Goal: Obtain resource: Obtain resource

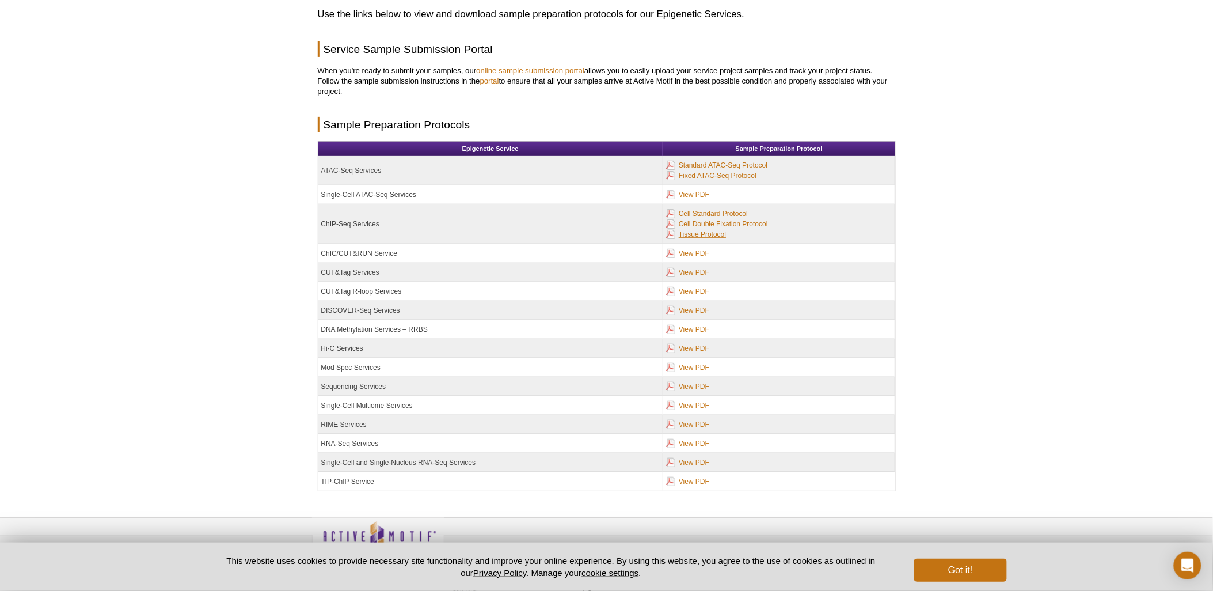
scroll to position [85, 0]
click at [716, 230] on link "Tissue Protocol" at bounding box center [696, 234] width 60 height 13
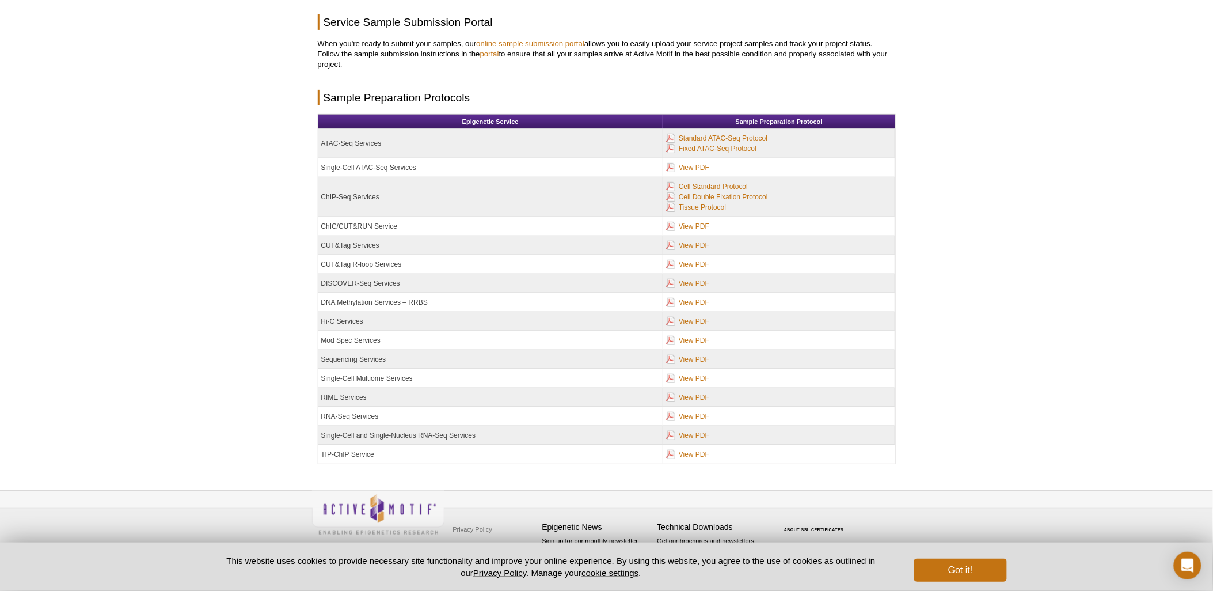
click at [1036, 127] on div "Active Motif Logo Enabling Epigenetics Research 0 Search Skip to content Active…" at bounding box center [606, 239] width 1213 height 703
